Goal: Information Seeking & Learning: Learn about a topic

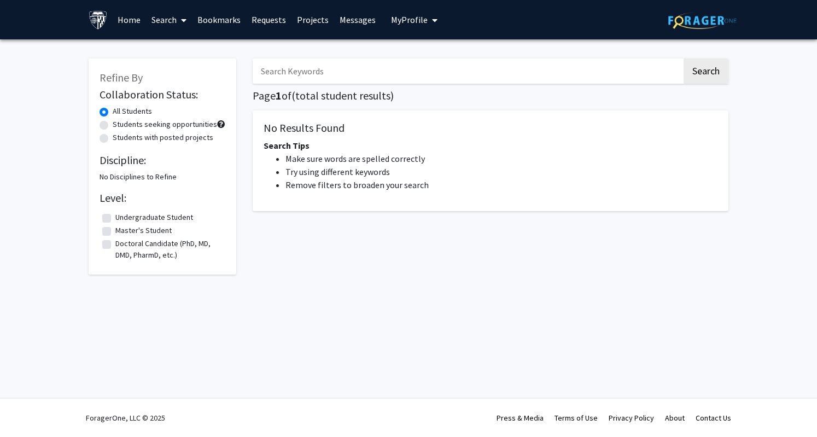
click at [348, 62] on input "Search Keywords" at bounding box center [467, 70] width 429 height 25
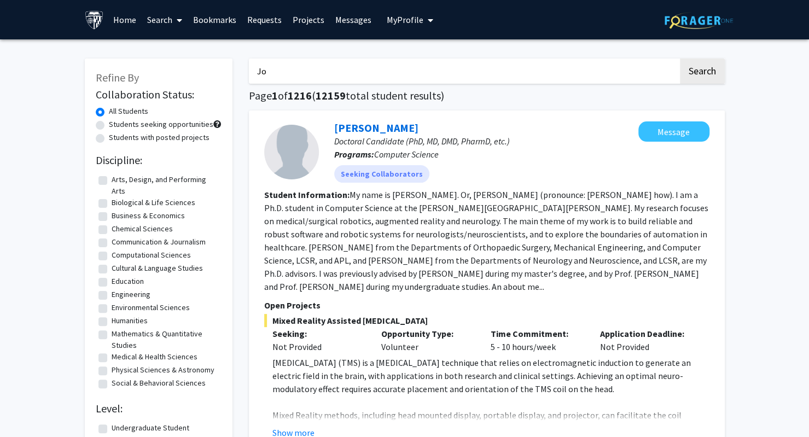
type input "J"
type input "CSCR"
click at [680, 58] on button "Search" at bounding box center [702, 70] width 45 height 25
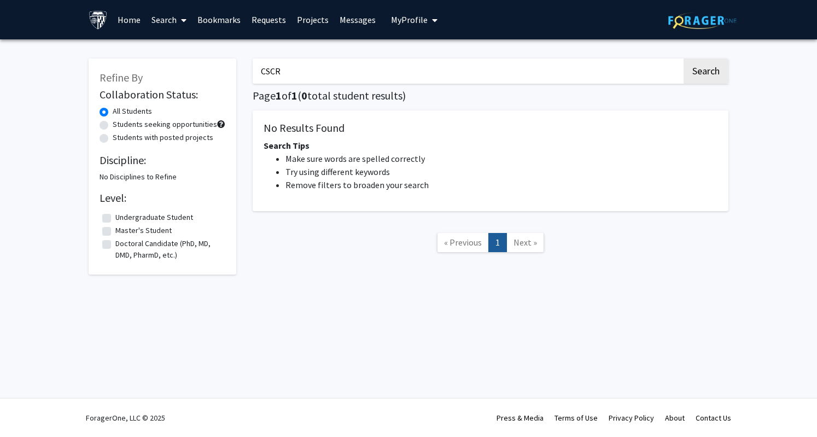
click at [153, 10] on link "Search" at bounding box center [169, 20] width 46 height 38
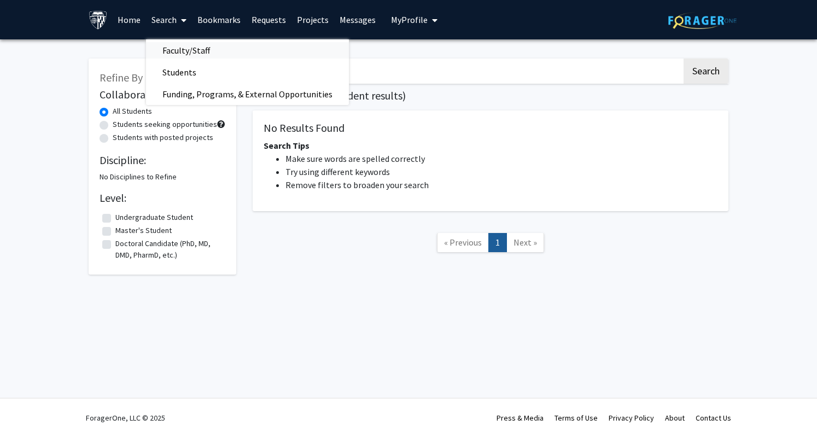
click at [175, 47] on span "Faculty/Staff" at bounding box center [186, 50] width 80 height 22
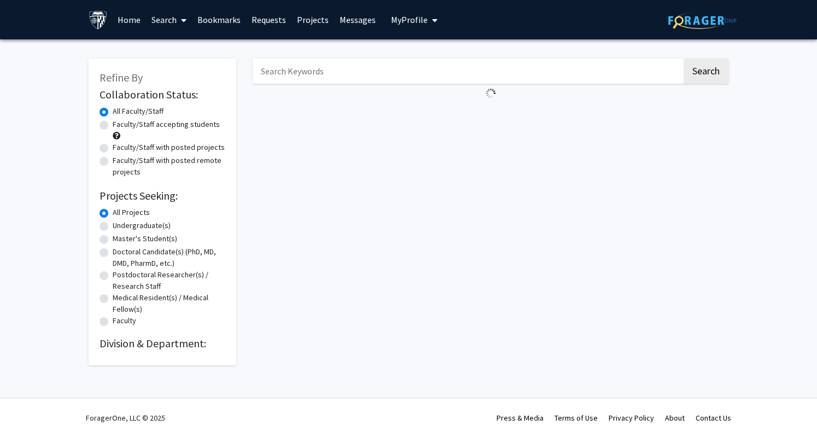
click at [316, 79] on input "Search Keywords" at bounding box center [467, 70] width 429 height 25
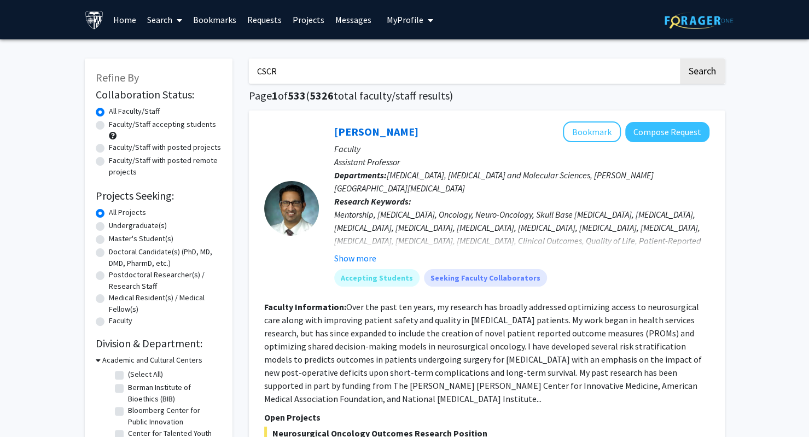
click at [680, 58] on button "Search" at bounding box center [702, 70] width 45 height 25
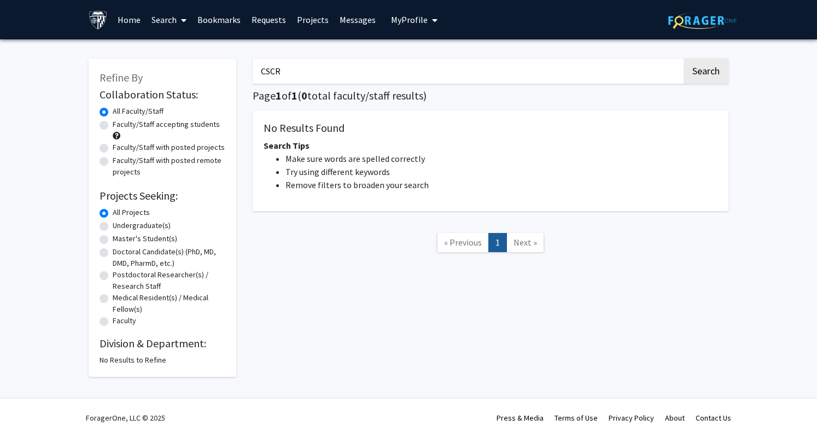
drag, startPoint x: 316, startPoint y: 79, endPoint x: 263, endPoint y: 83, distance: 53.2
click at [263, 83] on input "CSCR" at bounding box center [467, 70] width 429 height 25
type input "Sleep"
click at [683, 58] on button "Search" at bounding box center [705, 70] width 45 height 25
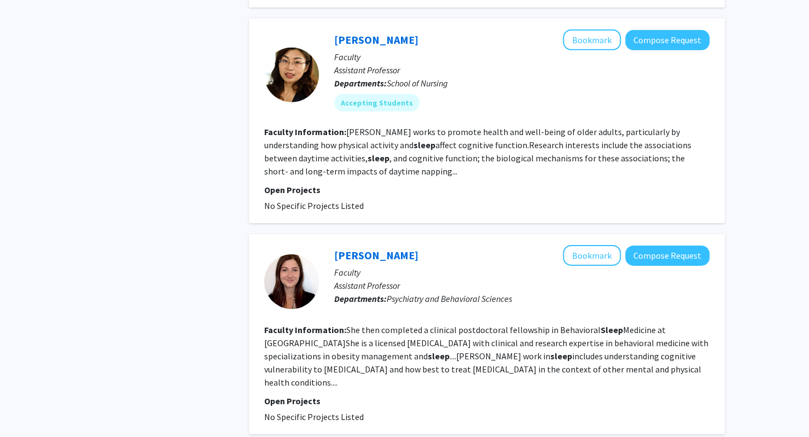
scroll to position [1983, 0]
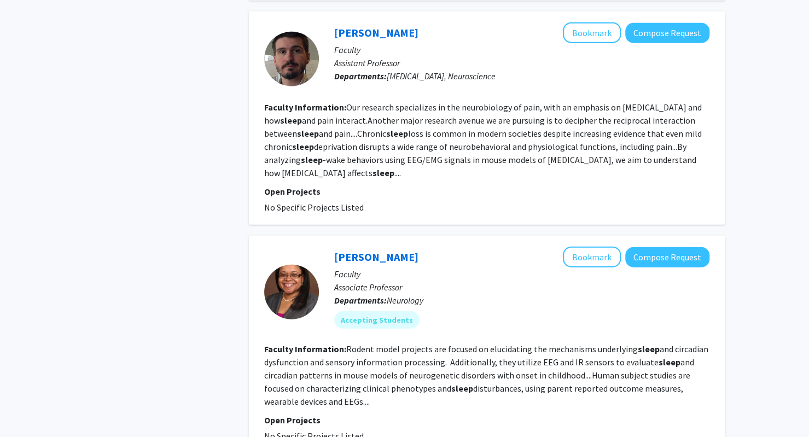
scroll to position [1568, 0]
click at [385, 249] on link "Constance Smith-Hicks" at bounding box center [376, 256] width 84 height 14
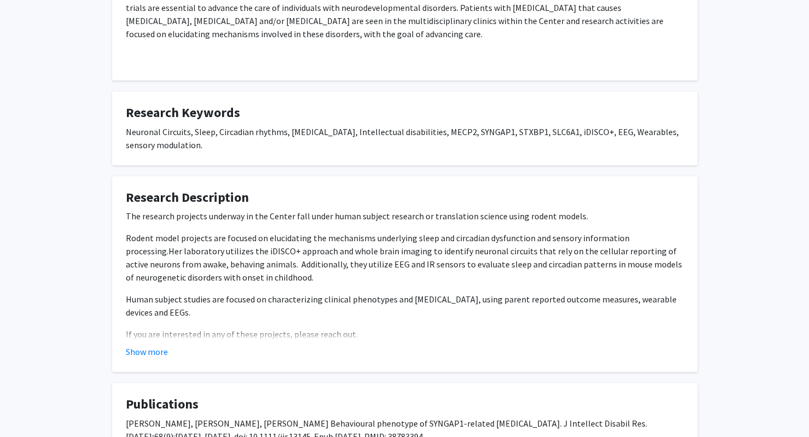
scroll to position [303, 0]
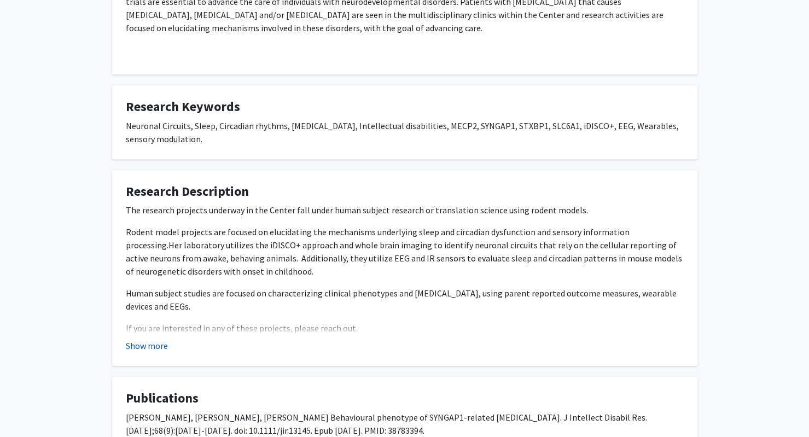
click at [159, 339] on button "Show more" at bounding box center [147, 345] width 42 height 13
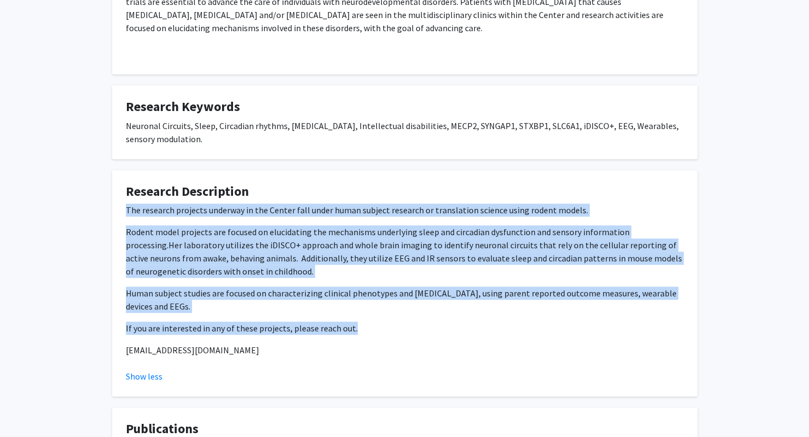
drag, startPoint x: 349, startPoint y: 327, endPoint x: 124, endPoint y: 202, distance: 256.9
click at [124, 202] on fg-card "Research Description The research projects underway in the Center fall under hu…" at bounding box center [404, 283] width 585 height 227
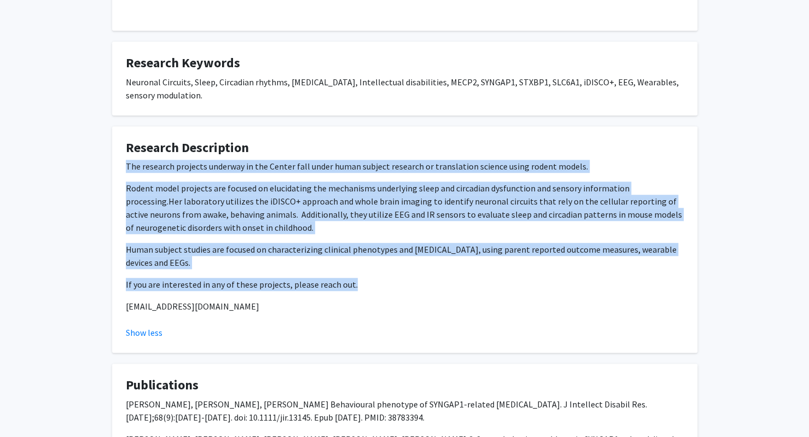
scroll to position [343, 0]
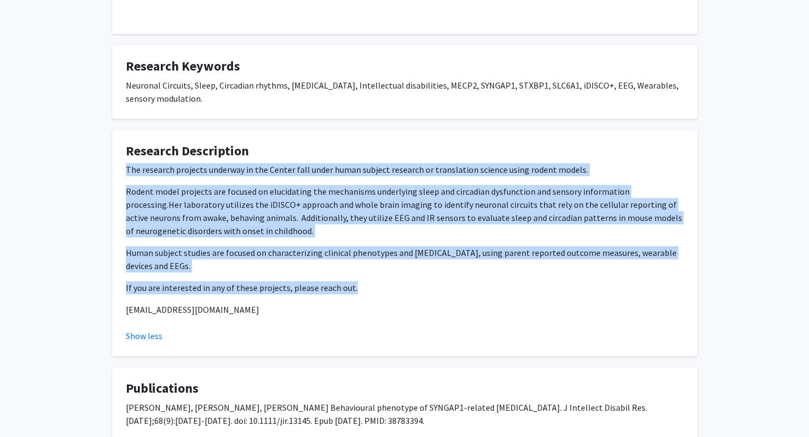
copy div "The research projects underway in the Center fall under human subject research …"
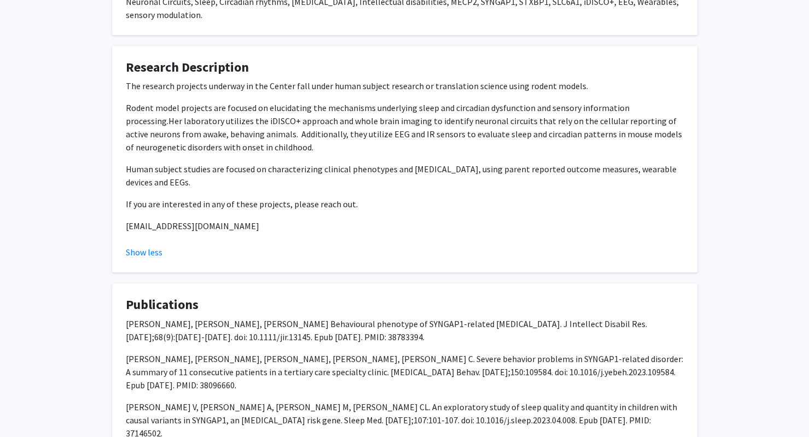
scroll to position [428, 0]
drag, startPoint x: 337, startPoint y: 333, endPoint x: 126, endPoint y: 316, distance: 211.2
click at [126, 317] on p "Kranak MP, Rooker G, Smith-Hicks C. Behavioural phenotype of SYNGAP1-related in…" at bounding box center [405, 330] width 558 height 26
copy p "Kranak MP, Rooker G, Smith-Hicks C. Behavioural phenotype of SYNGAP1-related in…"
click at [266, 320] on p "Kranak MP, Rooker G, Smith-Hicks C. Behavioural phenotype of SYNGAP1-related in…" at bounding box center [405, 330] width 558 height 26
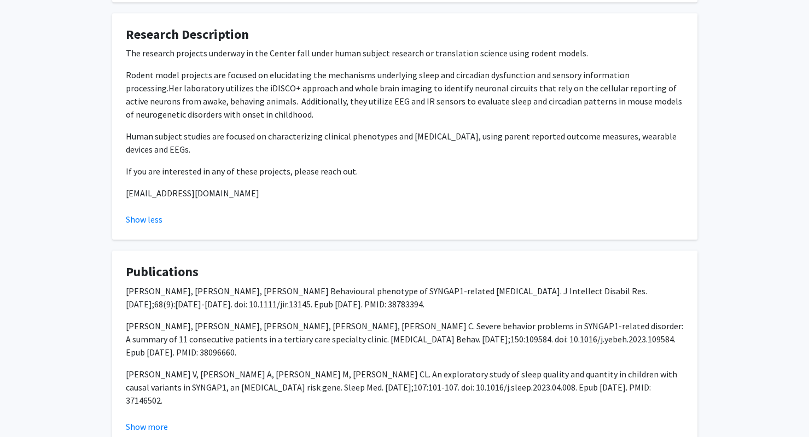
scroll to position [460, 0]
drag, startPoint x: 236, startPoint y: 189, endPoint x: 123, endPoint y: 193, distance: 113.2
click at [123, 193] on fg-card "Research Description The research projects underway in the Center fall under hu…" at bounding box center [404, 126] width 585 height 227
copy p "hicksc@kennedykrieger.org"
click at [384, 180] on div "The research projects underway in the Center fall under human subject research …" at bounding box center [405, 122] width 558 height 153
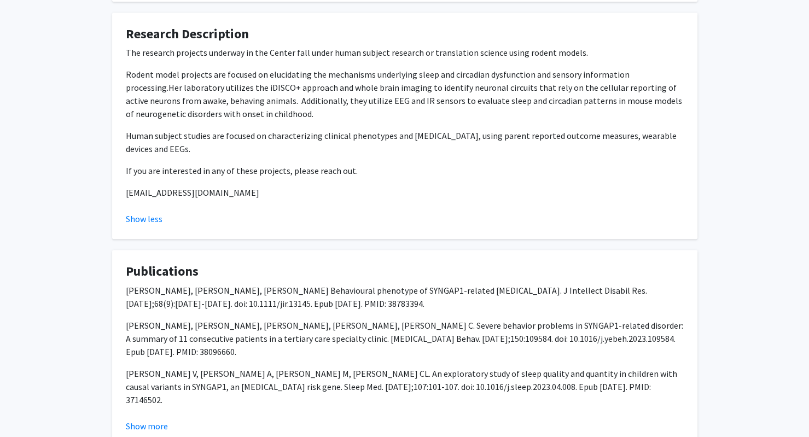
scroll to position [534, 0]
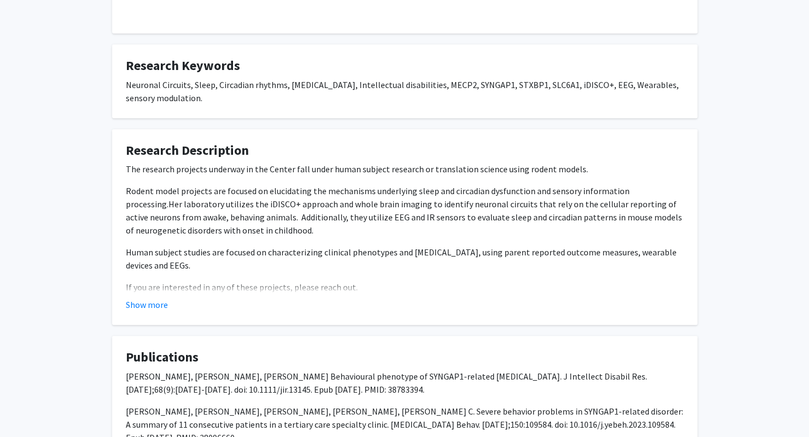
scroll to position [358, 0]
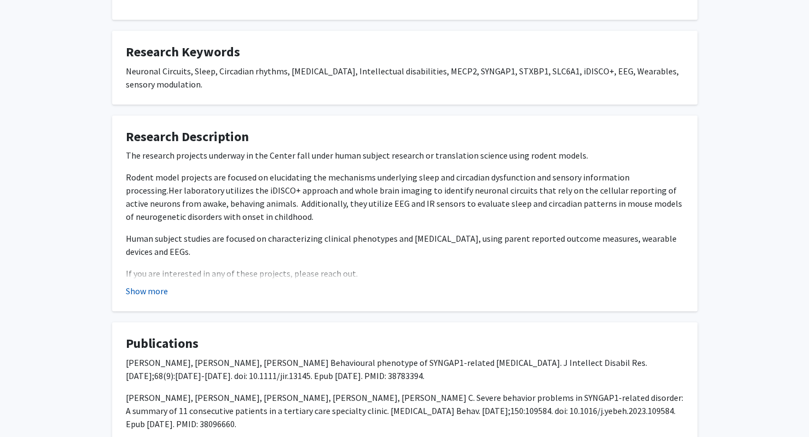
click at [157, 285] on button "Show more" at bounding box center [147, 290] width 42 height 13
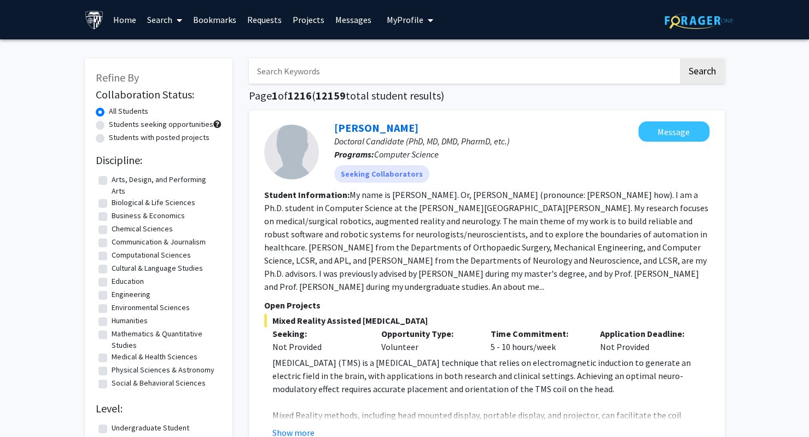
click at [227, 28] on link "Bookmarks" at bounding box center [215, 20] width 54 height 38
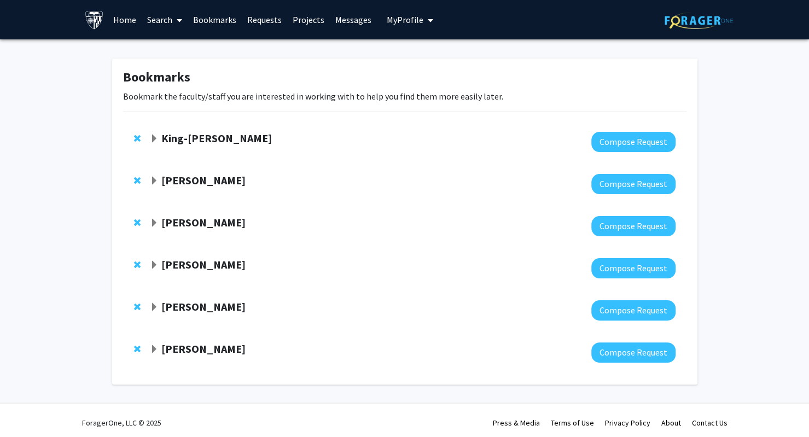
click at [168, 27] on link "Search" at bounding box center [165, 20] width 46 height 38
click at [174, 56] on span "Faculty/Staff" at bounding box center [182, 50] width 80 height 22
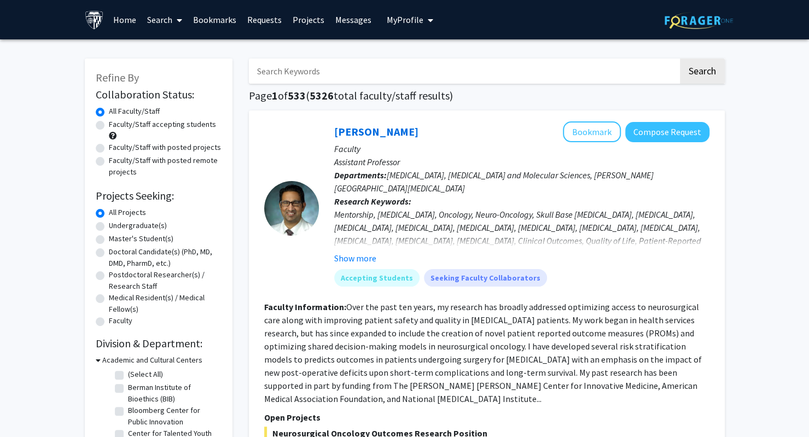
click at [312, 76] on input "Search Keywords" at bounding box center [463, 70] width 429 height 25
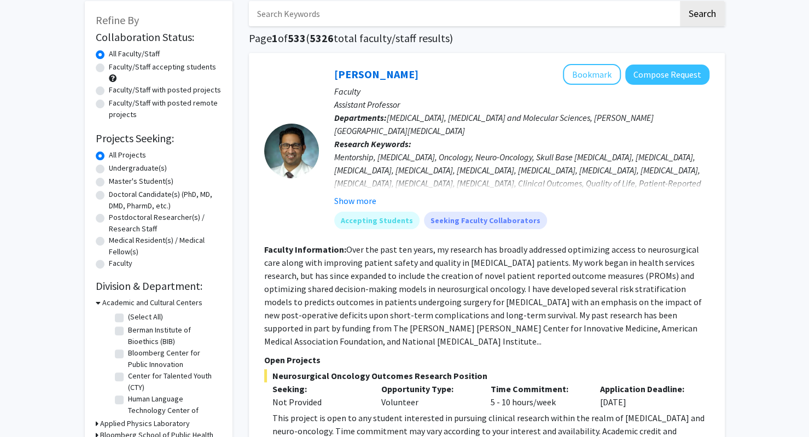
scroll to position [45, 0]
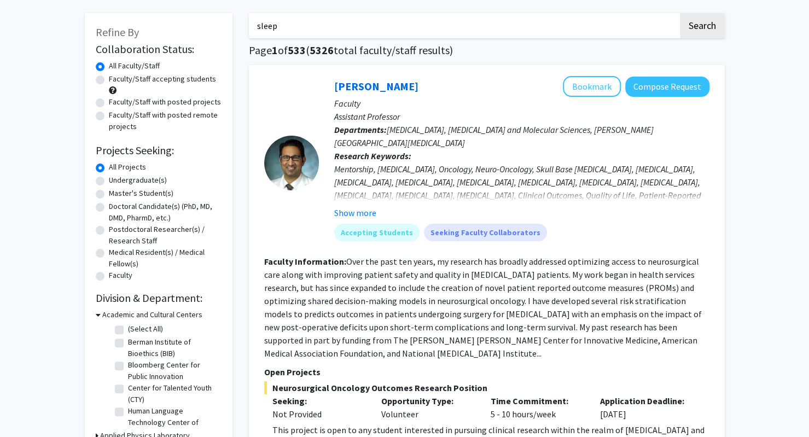
type input "sleep"
click at [680, 13] on button "Search" at bounding box center [702, 25] width 45 height 25
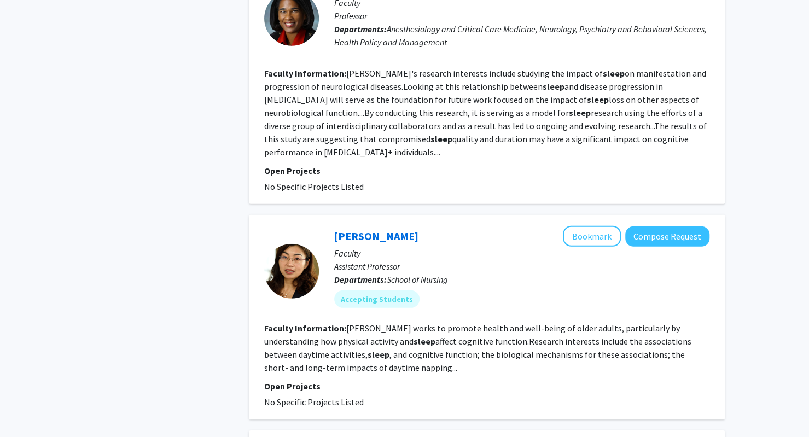
scroll to position [2022, 0]
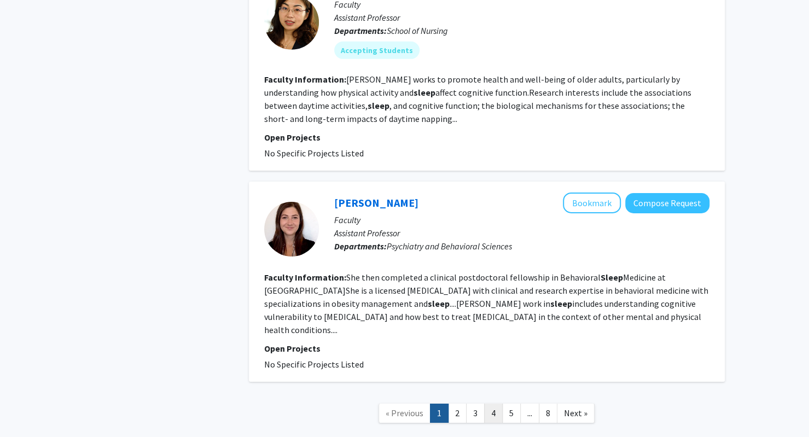
click at [491, 403] on link "4" at bounding box center [493, 412] width 19 height 19
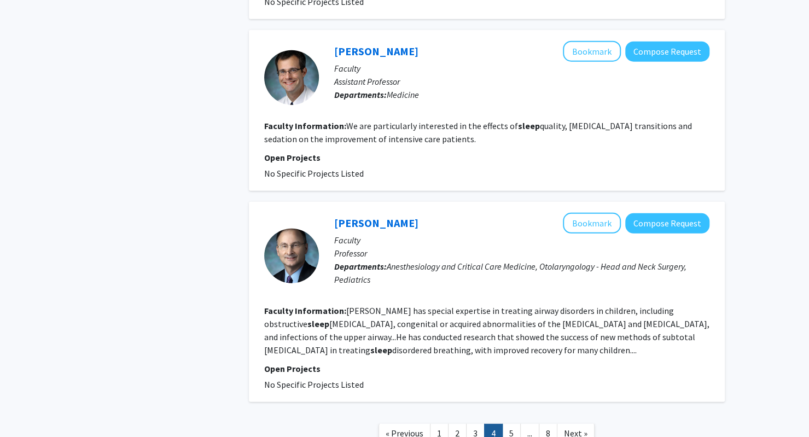
scroll to position [1697, 0]
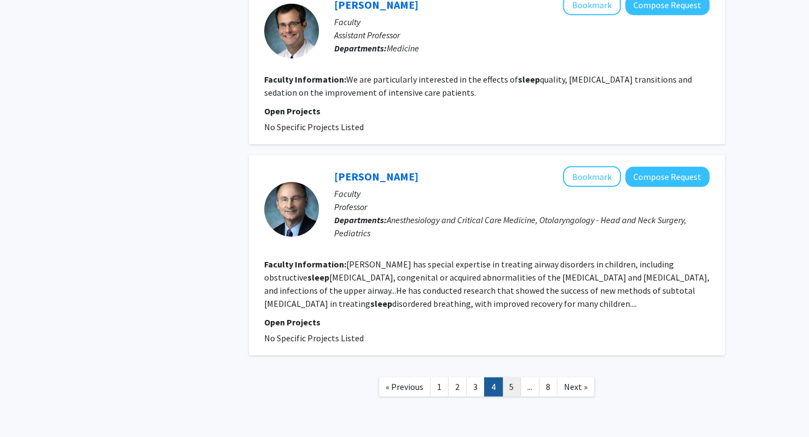
click at [507, 377] on link "5" at bounding box center [511, 386] width 19 height 19
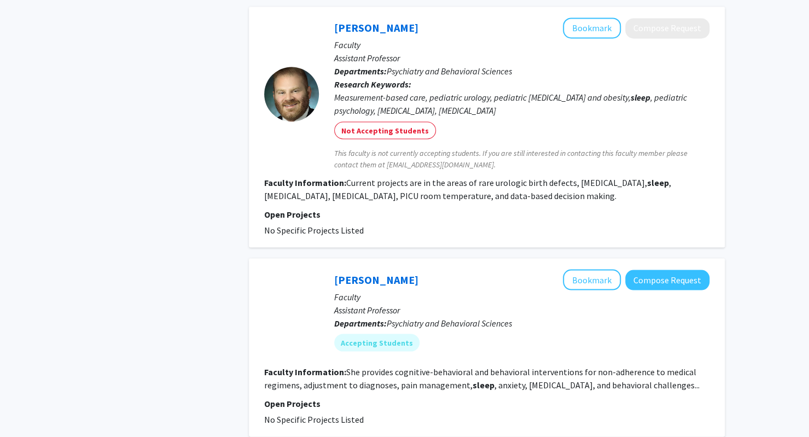
scroll to position [1081, 0]
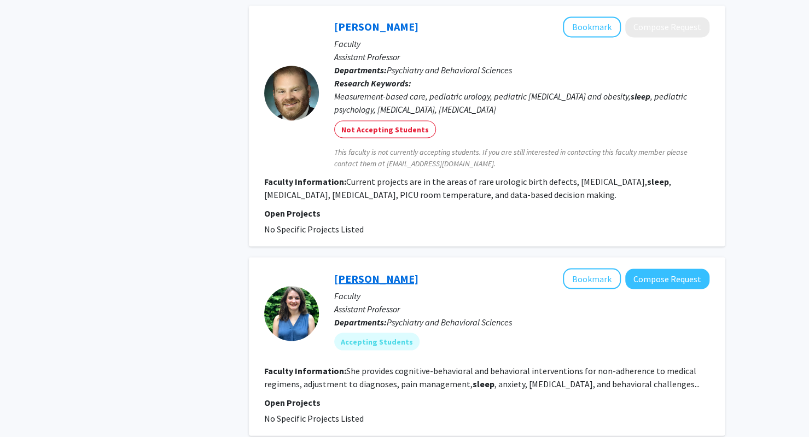
click at [388, 271] on link "[PERSON_NAME]" at bounding box center [376, 278] width 84 height 14
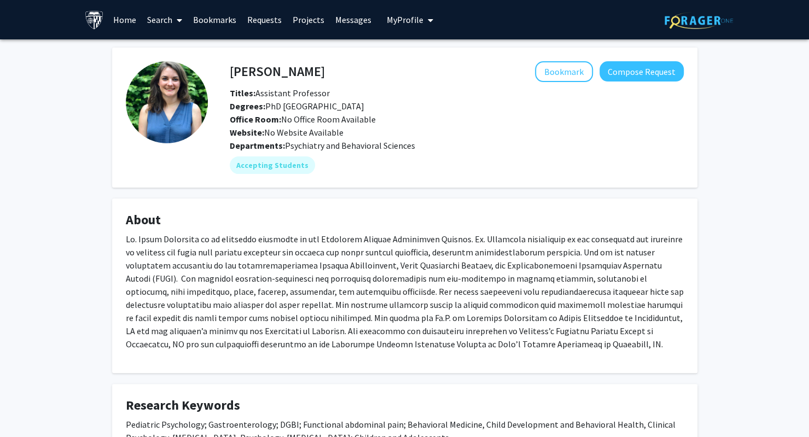
click at [388, 248] on div "Skip navigation Home Search Bookmarks Requests Projects Messages My Profile [PE…" at bounding box center [404, 263] width 809 height 526
click at [375, 308] on p at bounding box center [405, 291] width 558 height 118
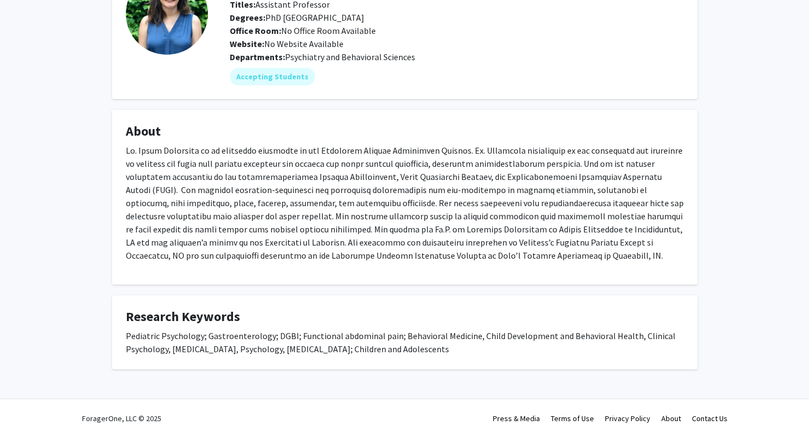
click at [395, 296] on fg-card "Research Keywords Pediatric Psychology; Gastroenterology; DGBI; Functional abdo…" at bounding box center [404, 332] width 585 height 74
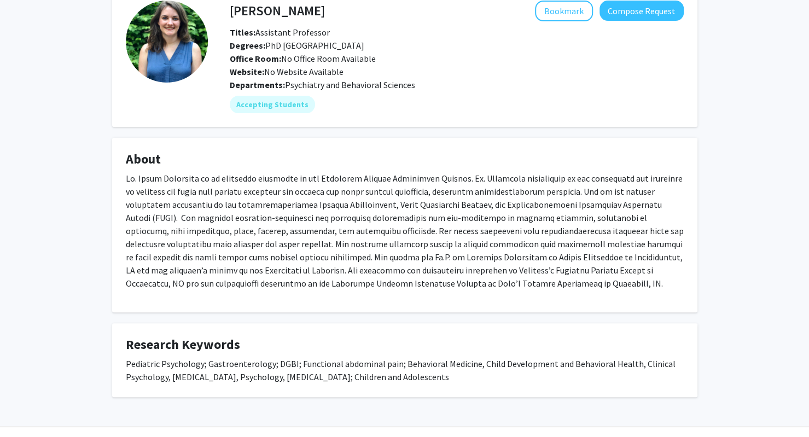
scroll to position [56, 0]
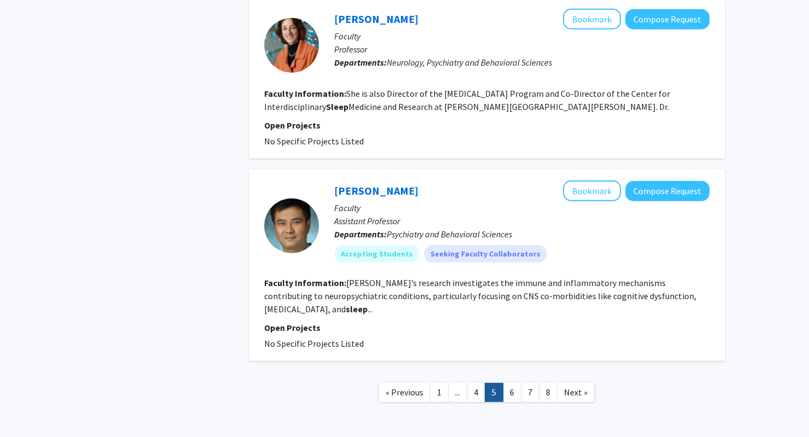
scroll to position [1729, 0]
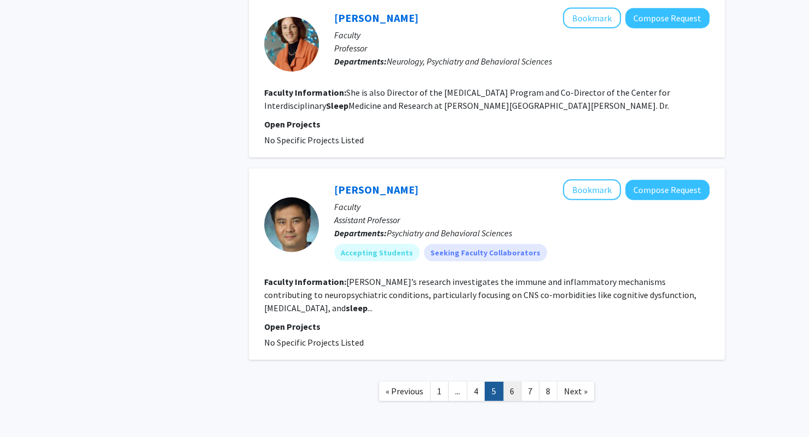
click at [514, 382] on link "6" at bounding box center [511, 391] width 19 height 19
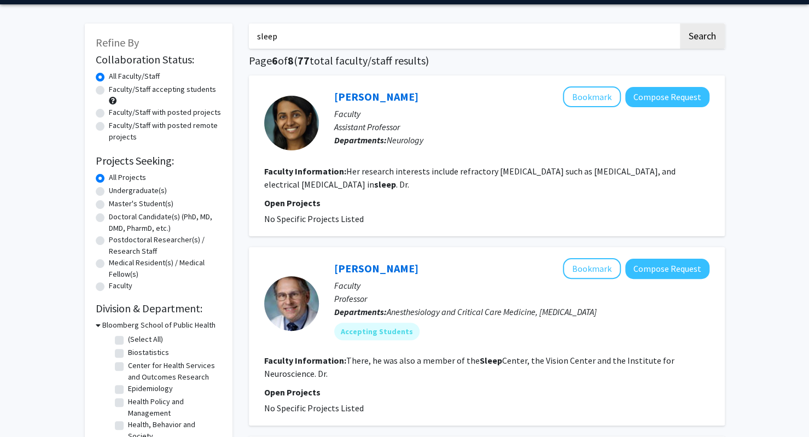
scroll to position [36, 0]
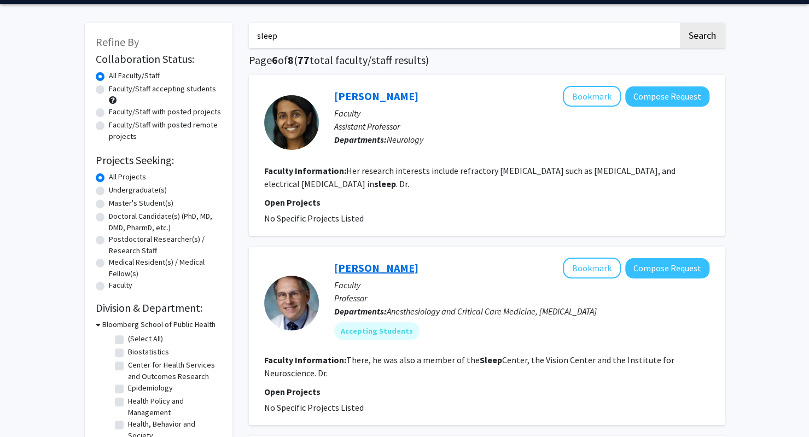
click at [402, 274] on link "[PERSON_NAME]" at bounding box center [376, 268] width 84 height 14
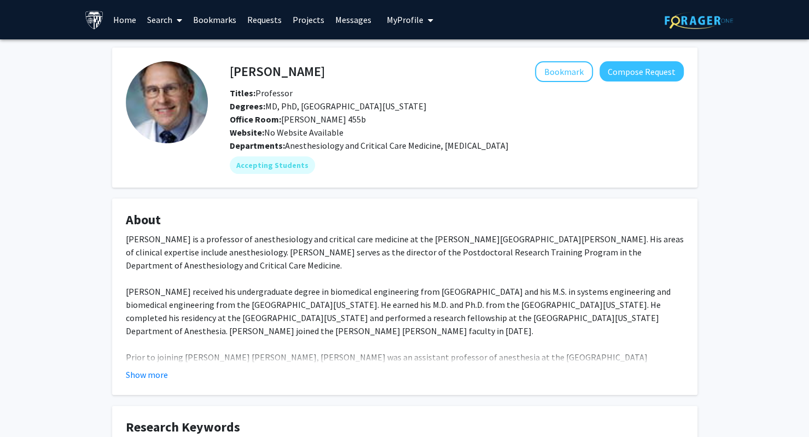
scroll to position [103, 0]
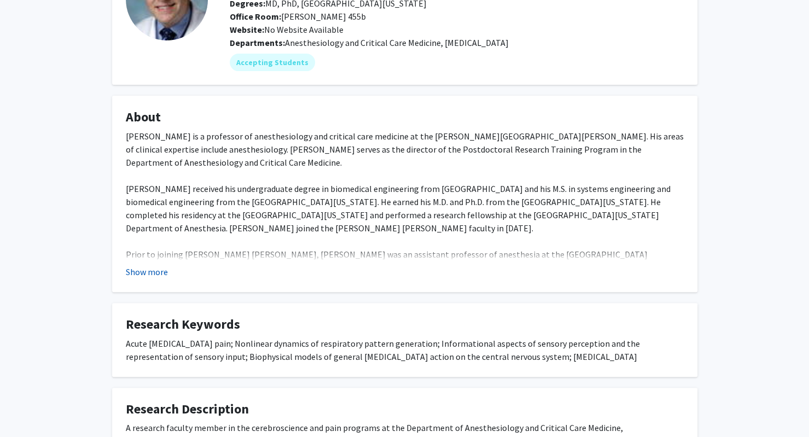
click at [164, 274] on button "Show more" at bounding box center [147, 271] width 42 height 13
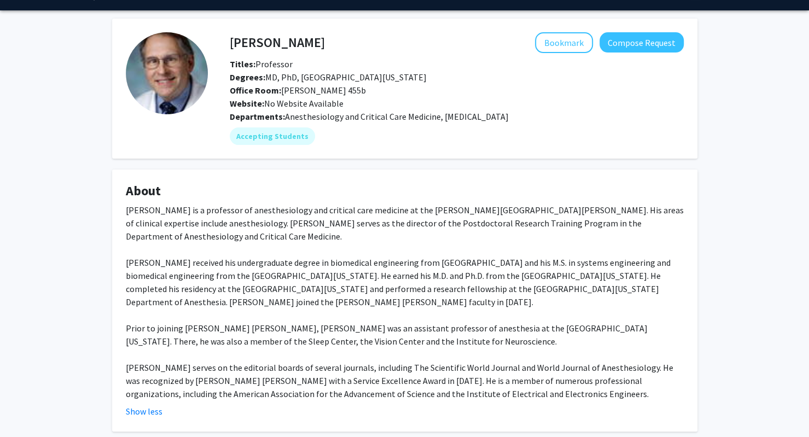
scroll to position [0, 0]
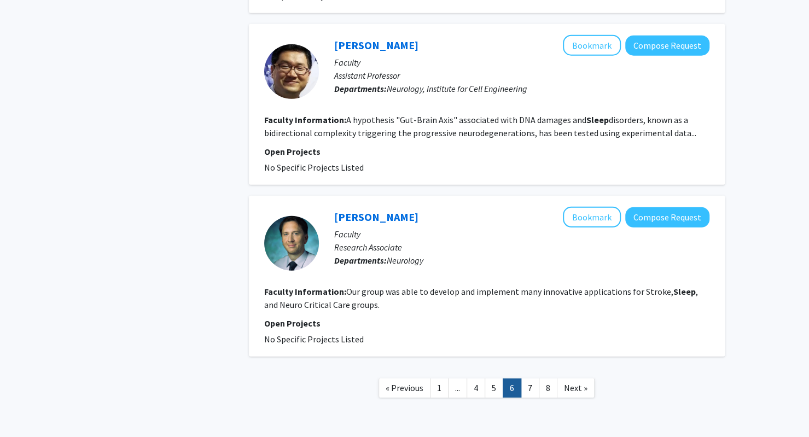
scroll to position [1681, 0]
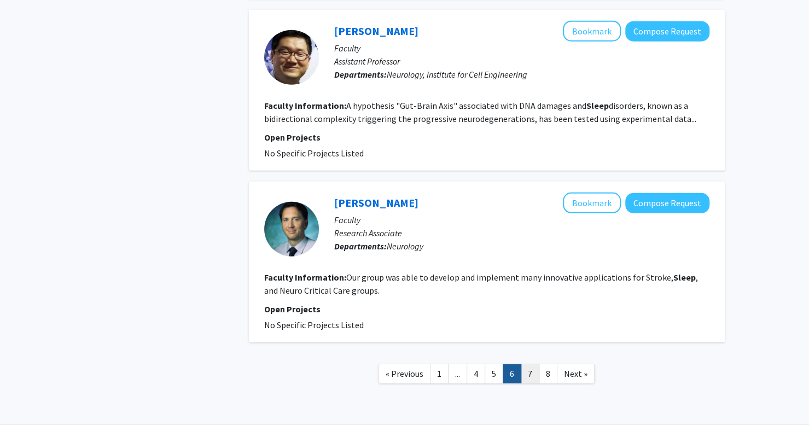
click at [534, 364] on link "7" at bounding box center [529, 373] width 19 height 19
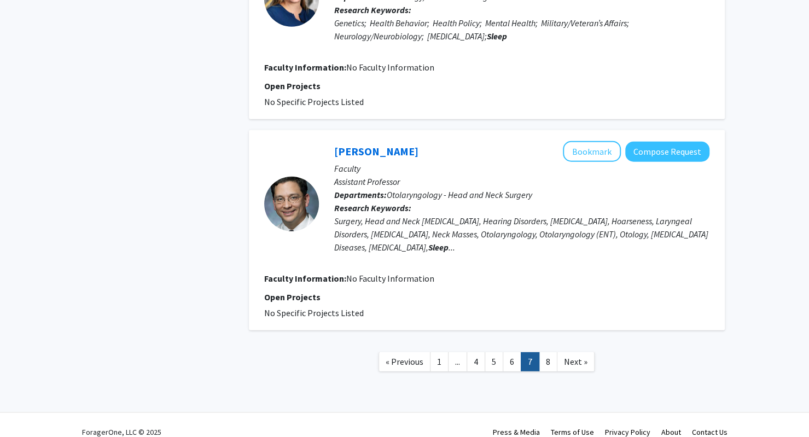
scroll to position [1724, 0]
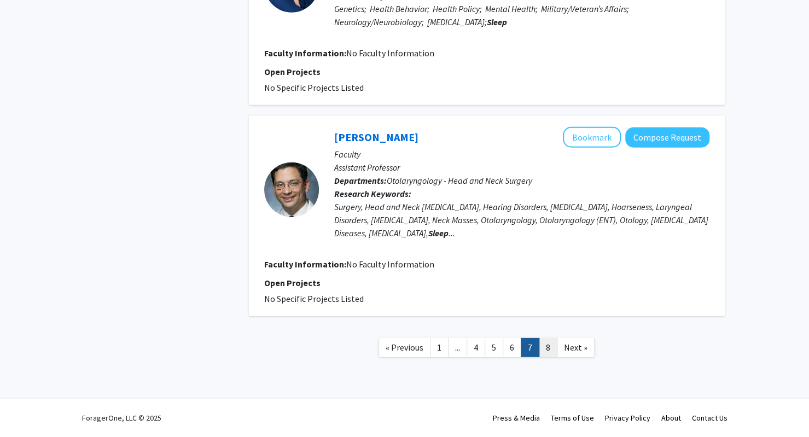
click at [549, 347] on link "8" at bounding box center [547, 347] width 19 height 19
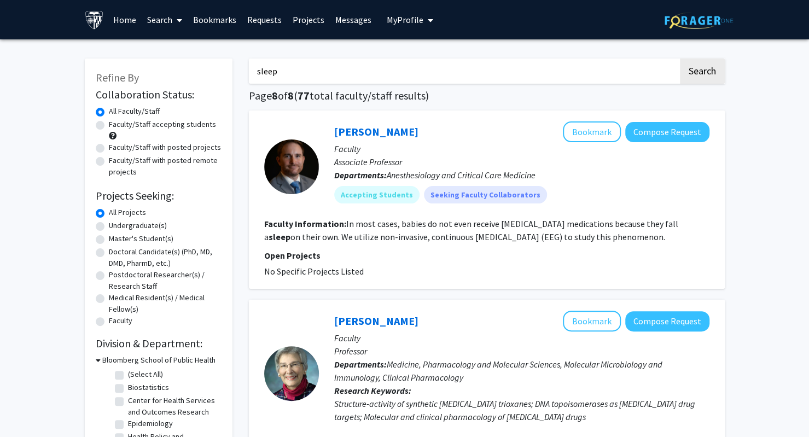
click at [382, 143] on p "Faculty" at bounding box center [521, 148] width 375 height 13
click at [370, 133] on link "[PERSON_NAME]" at bounding box center [376, 132] width 84 height 14
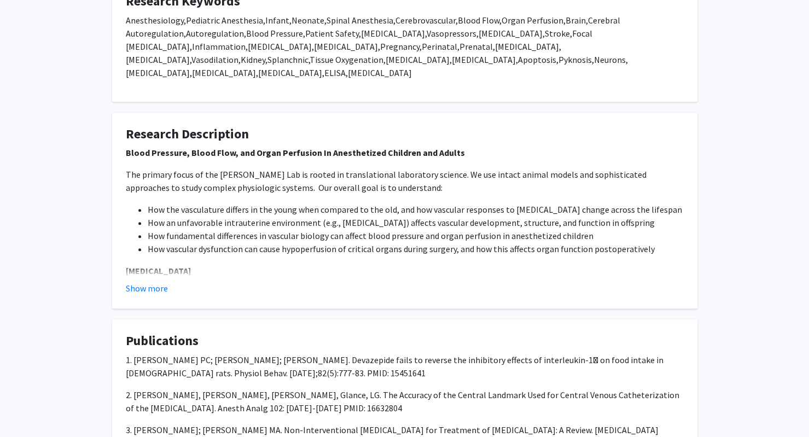
scroll to position [348, 0]
click at [153, 285] on button "Show more" at bounding box center [147, 287] width 42 height 13
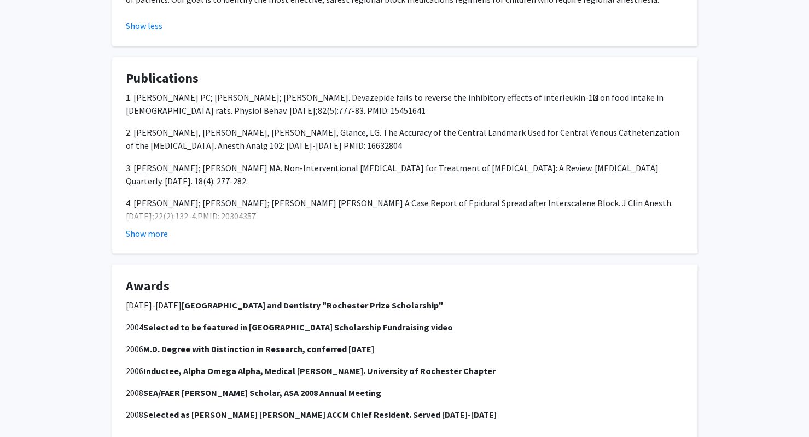
scroll to position [1063, 0]
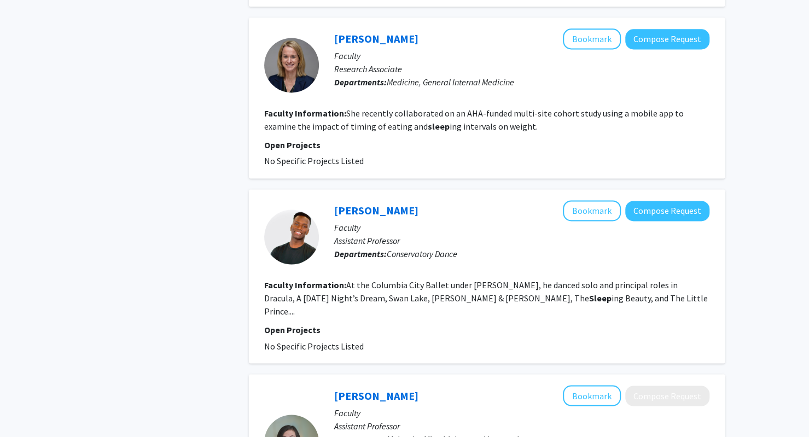
scroll to position [1109, 0]
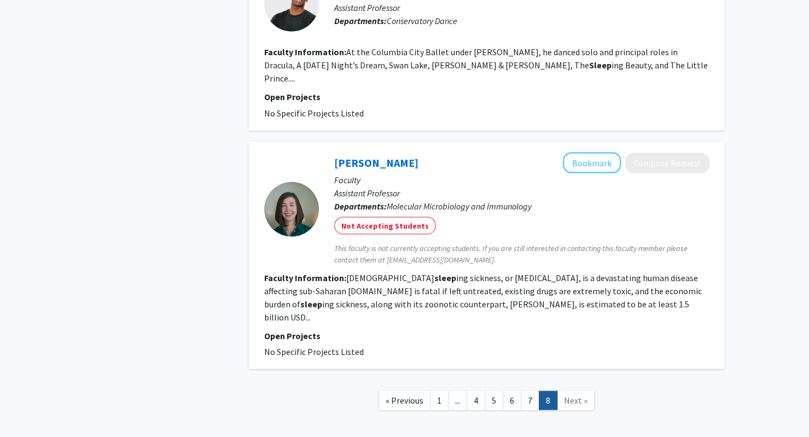
click at [570, 394] on span "Next »" at bounding box center [576, 399] width 24 height 11
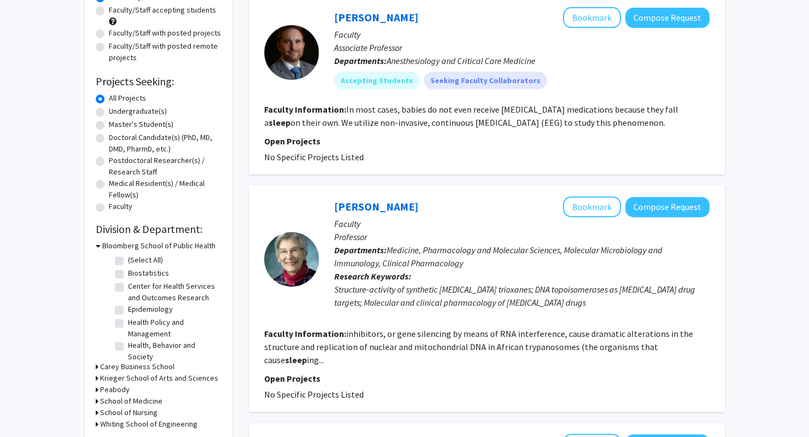
scroll to position [0, 0]
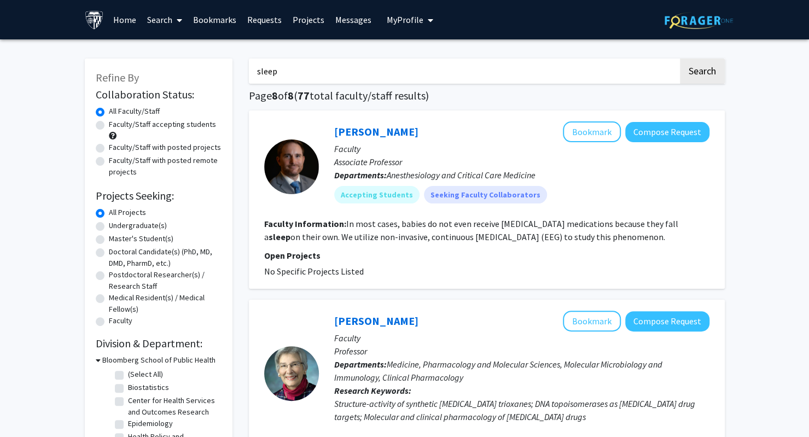
drag, startPoint x: 327, startPoint y: 73, endPoint x: 114, endPoint y: 49, distance: 214.5
type input "hugani"
click at [680, 58] on button "Search" at bounding box center [702, 70] width 45 height 25
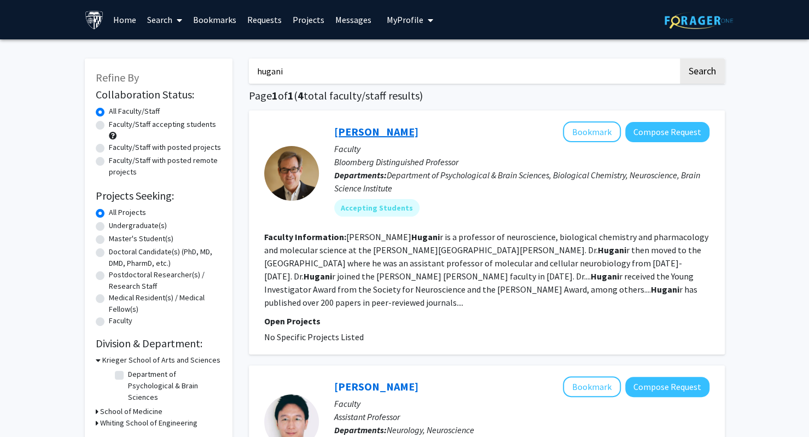
click at [353, 133] on link "[PERSON_NAME]" at bounding box center [376, 132] width 84 height 14
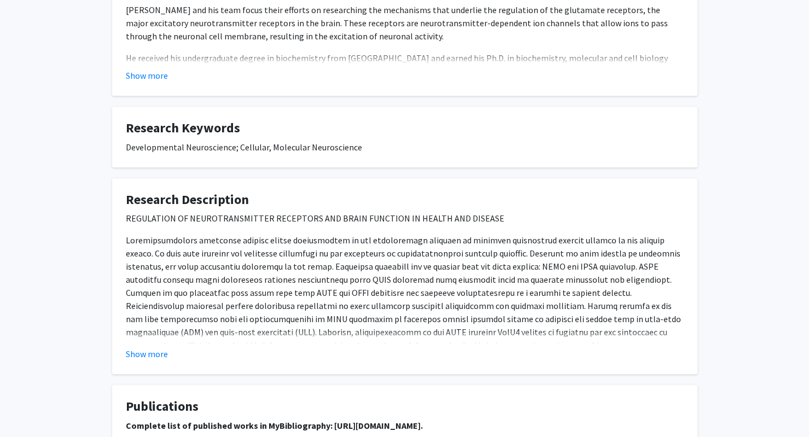
scroll to position [303, 0]
